Goal: Go to known website: Access a specific website the user already knows

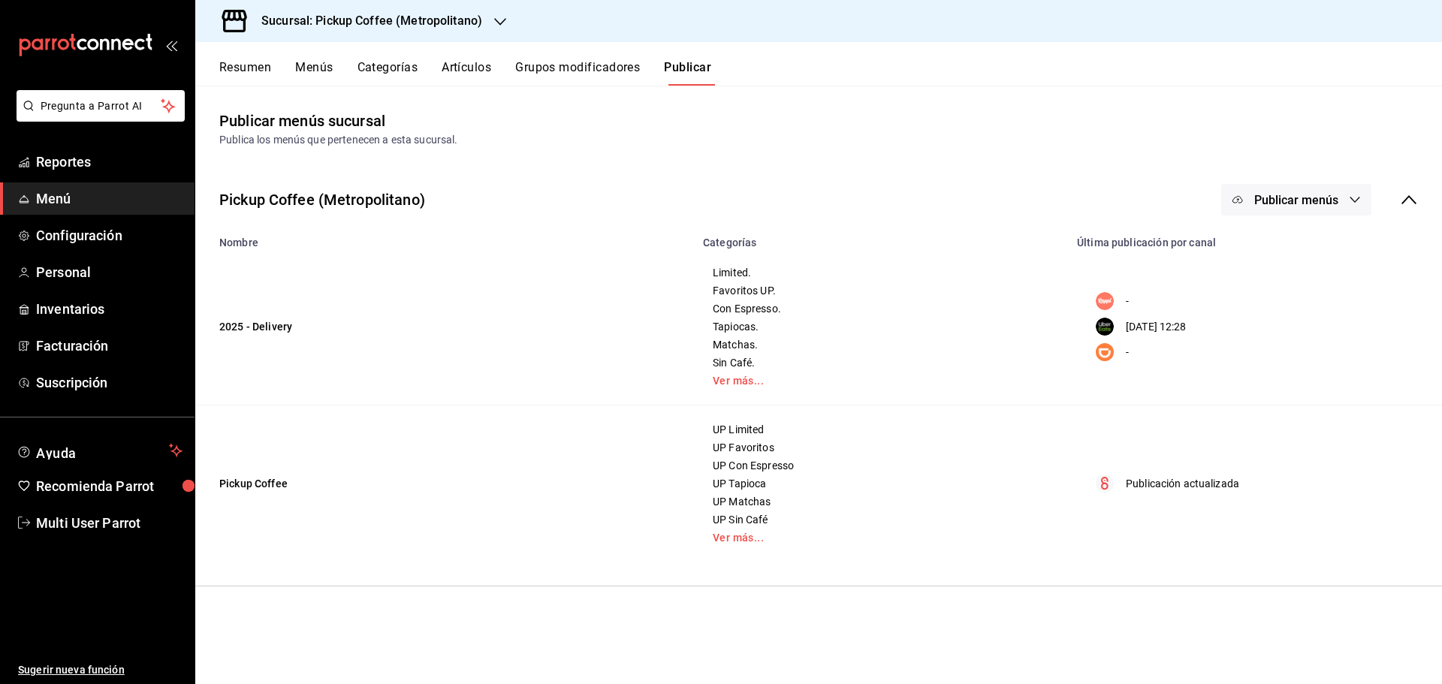
click at [53, 200] on span "Menú" at bounding box center [109, 199] width 146 height 20
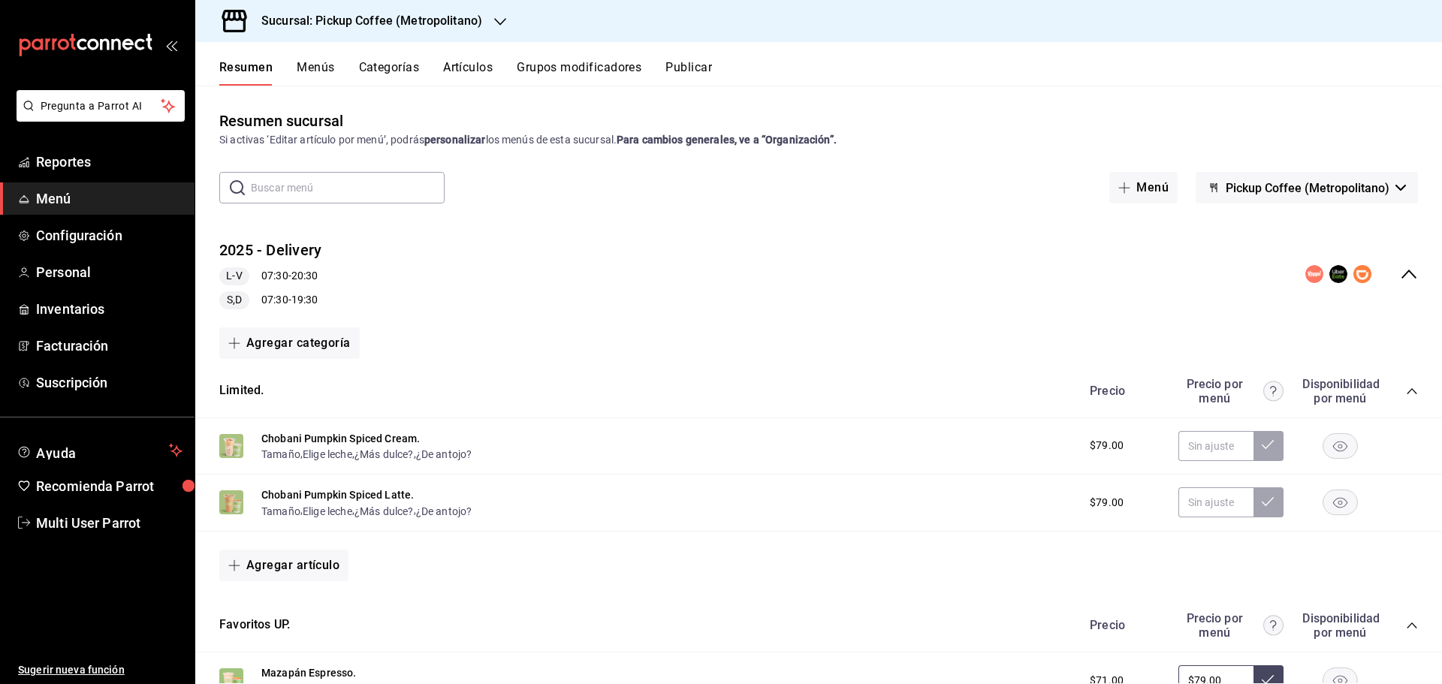
click at [53, 198] on span "Menú" at bounding box center [109, 199] width 146 height 20
click at [494, 17] on icon "button" at bounding box center [500, 22] width 12 height 12
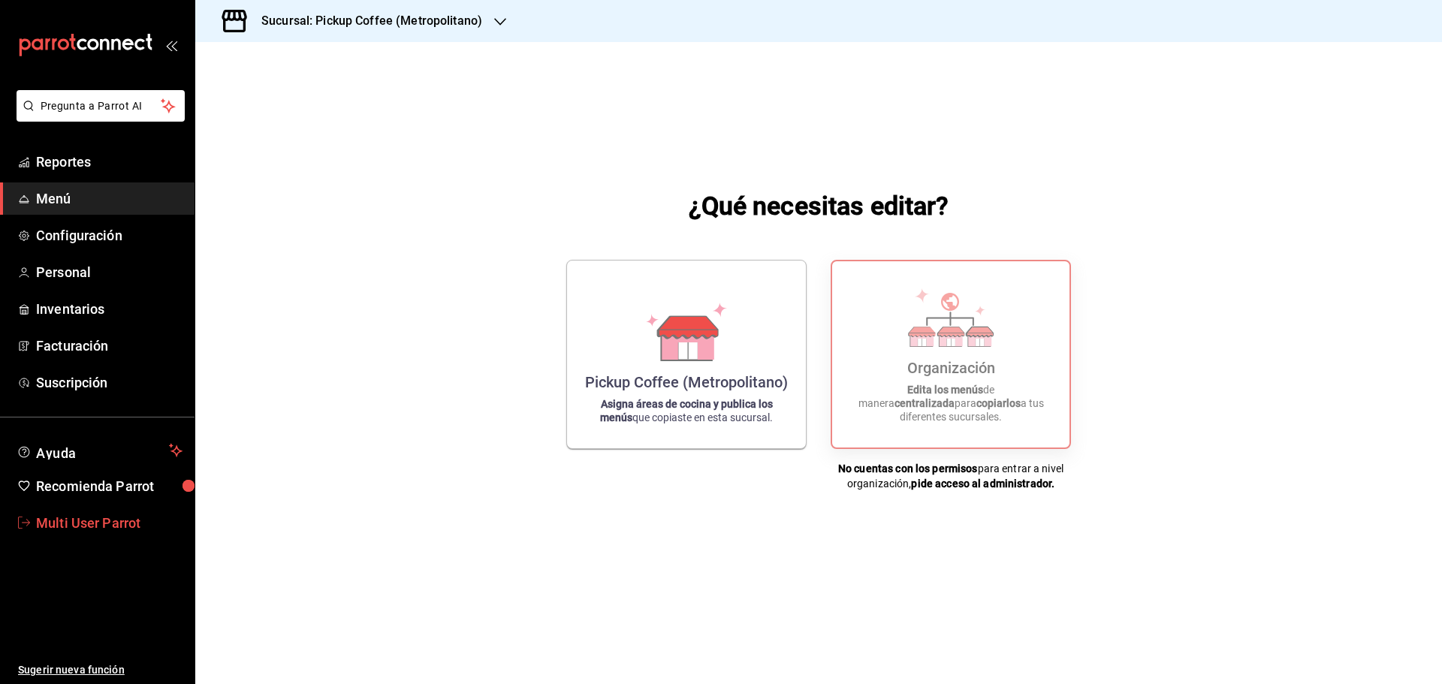
click at [83, 526] on span "Multi User Parrot" at bounding box center [109, 523] width 146 height 20
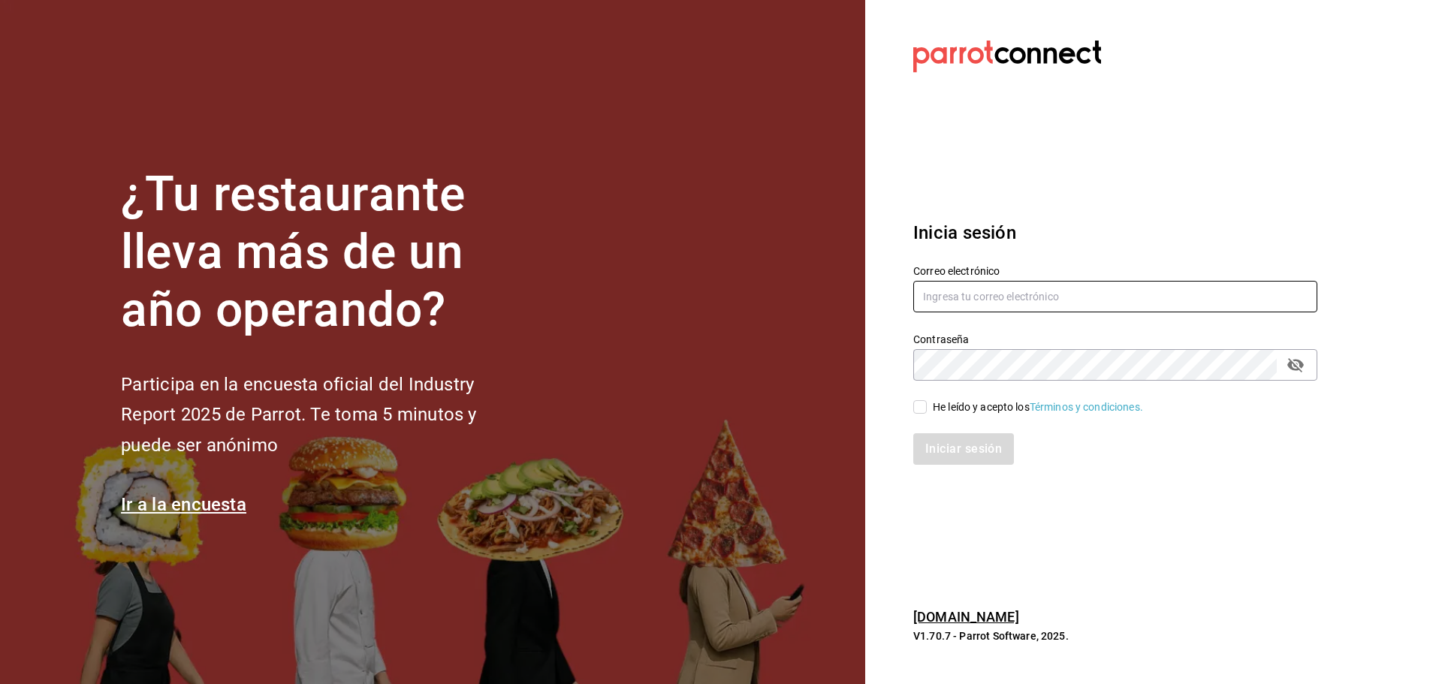
click at [954, 292] on input "text" at bounding box center [1116, 297] width 404 height 32
type input "multiuser@pickup.com"
click at [917, 412] on input "He leído y acepto los Términos y condiciones." at bounding box center [921, 407] width 14 height 14
checkbox input "true"
click at [936, 436] on button "Iniciar sesión" at bounding box center [965, 449] width 102 height 32
